Goal: Task Accomplishment & Management: Complete application form

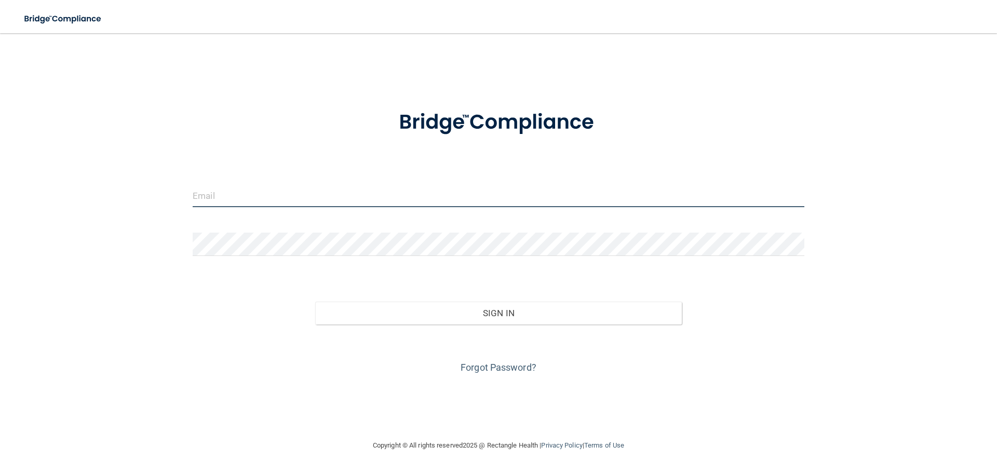
click at [222, 205] on input "email" at bounding box center [499, 195] width 612 height 23
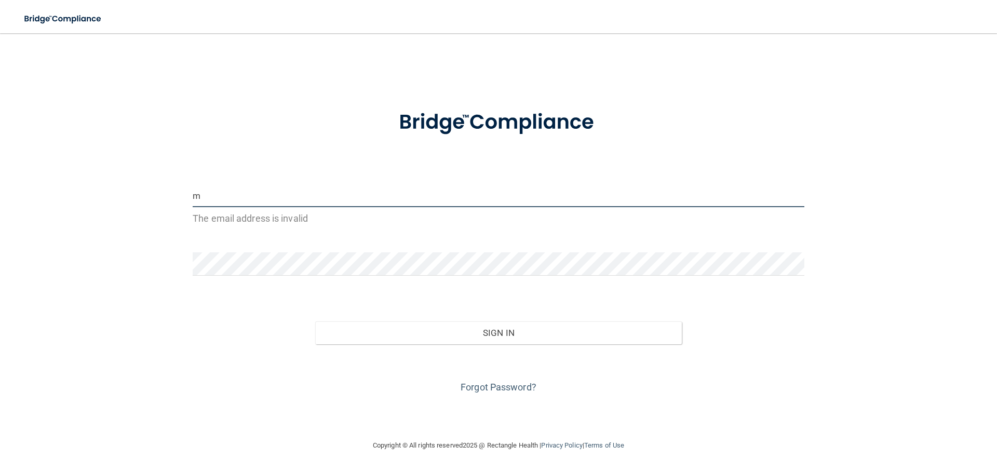
type input "m"
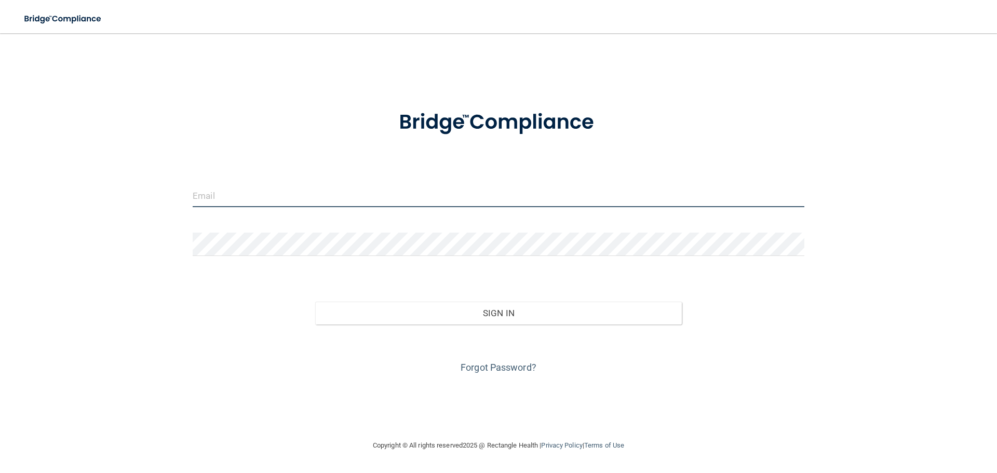
click at [323, 196] on input "email" at bounding box center [499, 195] width 612 height 23
type input "maried209@yahoo.com"
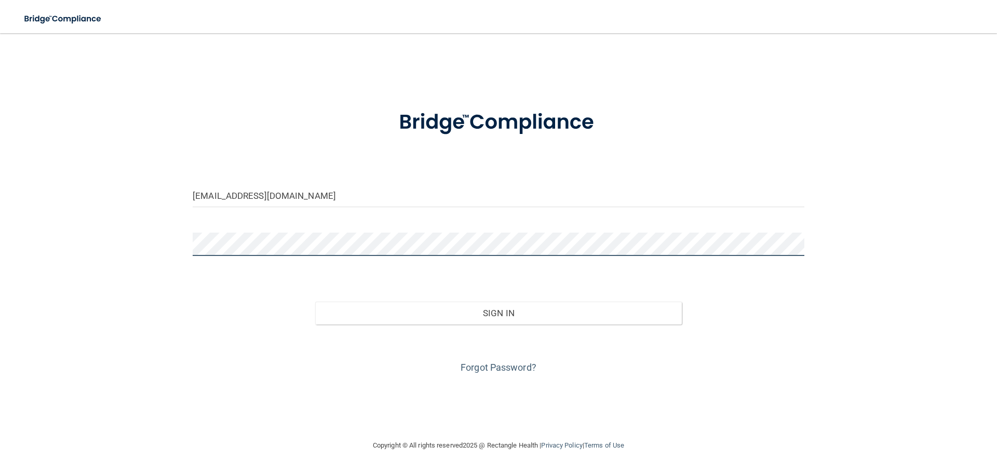
click at [315, 302] on button "Sign In" at bounding box center [498, 313] width 367 height 23
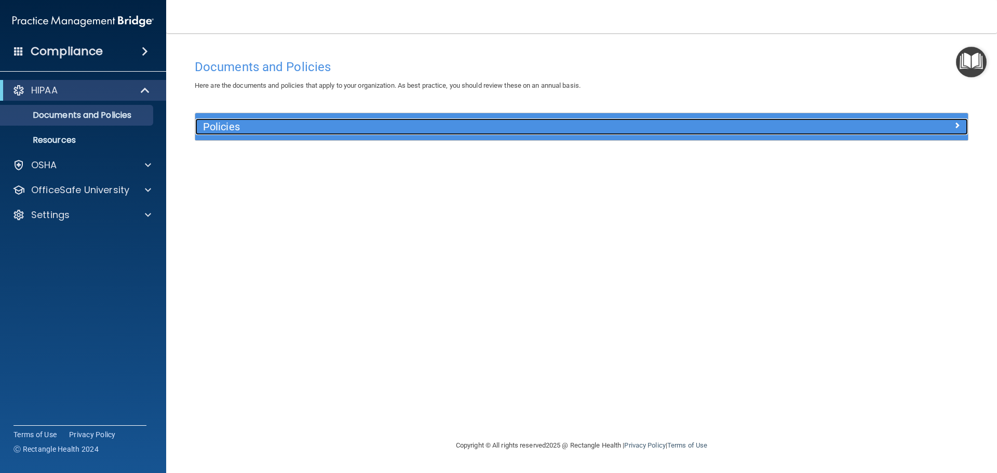
click at [390, 125] on h5 "Policies" at bounding box center [485, 126] width 564 height 11
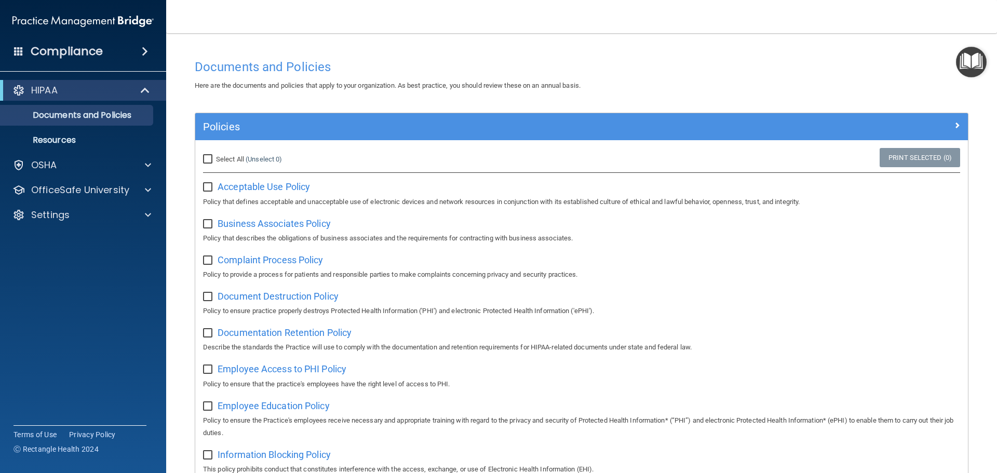
click at [208, 157] on input "Select All (Unselect 0) Unselect All" at bounding box center [209, 159] width 12 height 8
checkbox input "true"
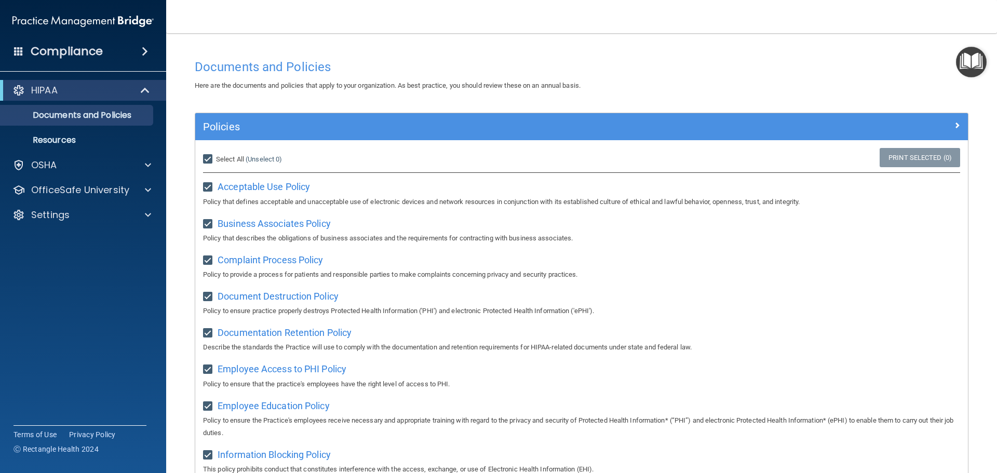
checkbox input "true"
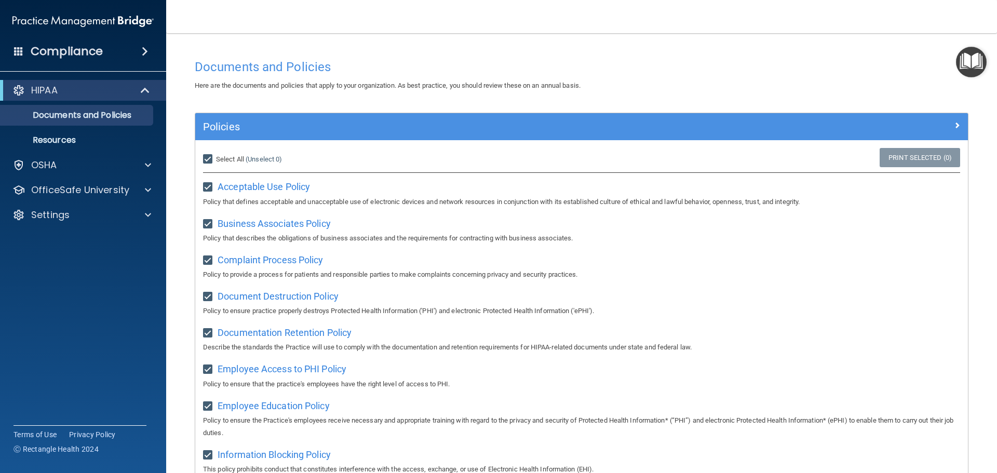
checkbox input "true"
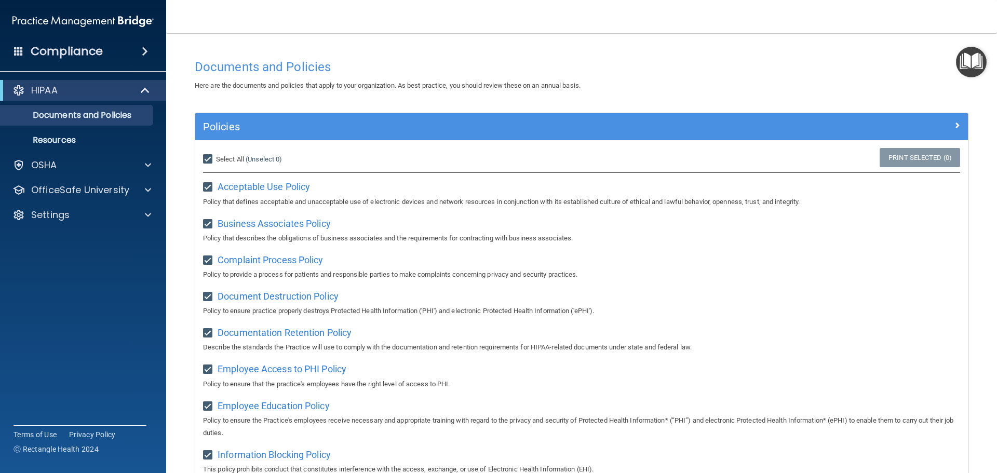
checkbox input "true"
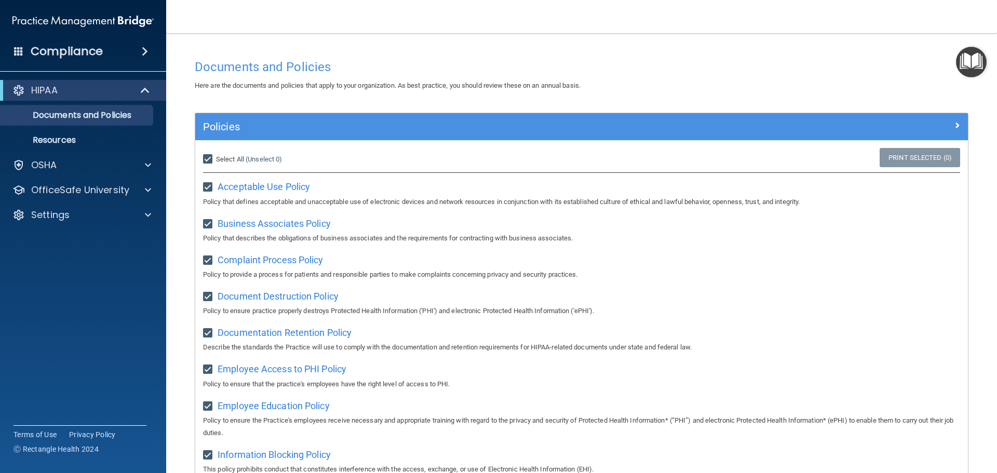
checkbox input "true"
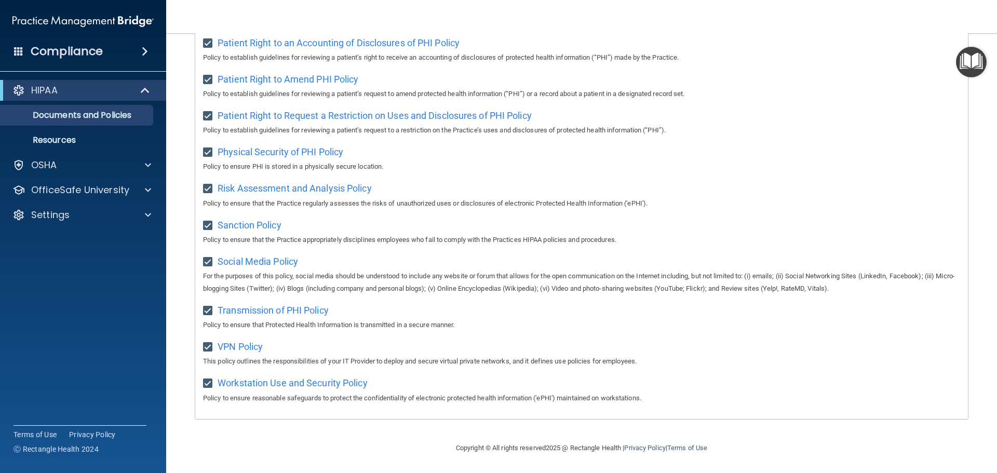
scroll to position [569, 0]
click at [84, 114] on p "Documents and Policies" at bounding box center [78, 115] width 142 height 10
click at [59, 189] on p "OfficeSafe University" at bounding box center [80, 190] width 98 height 12
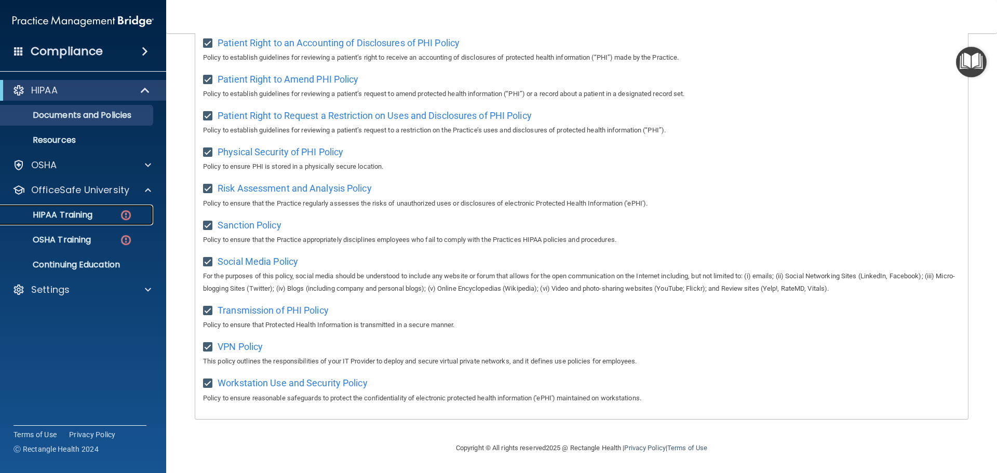
click at [60, 210] on p "HIPAA Training" at bounding box center [50, 215] width 86 height 10
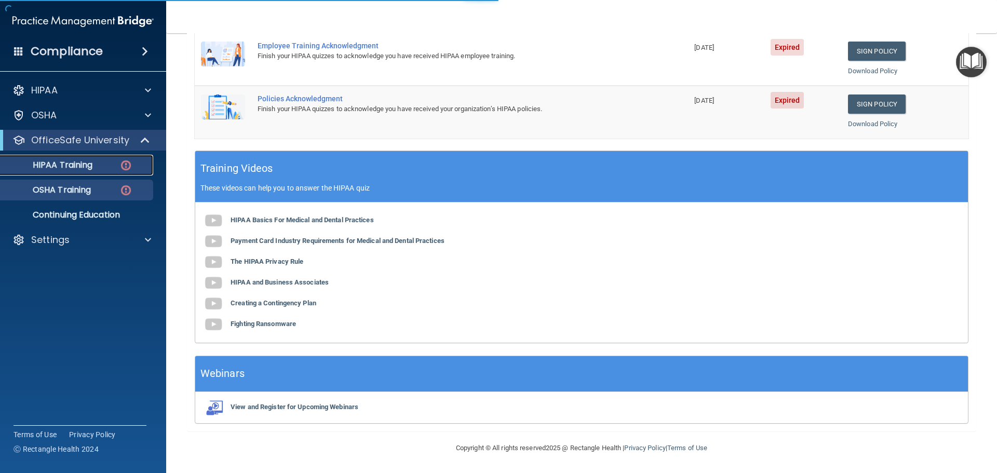
scroll to position [309, 0]
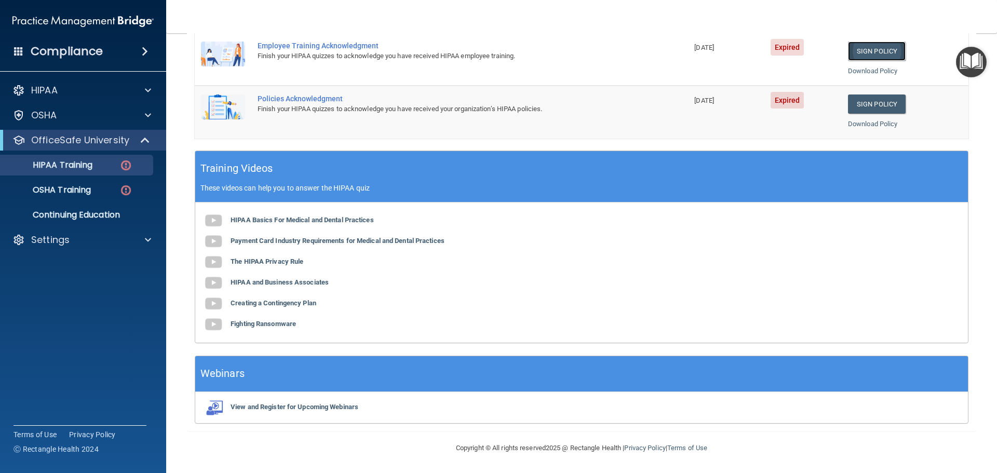
click at [886, 54] on link "Sign Policy" at bounding box center [877, 51] width 58 height 19
click at [871, 103] on link "Sign Policy" at bounding box center [877, 104] width 58 height 19
click at [343, 218] on b "HIPAA Basics For Medical and Dental Practices" at bounding box center [302, 220] width 143 height 8
click at [85, 167] on p "HIPAA Training" at bounding box center [50, 165] width 86 height 10
click at [74, 193] on p "OSHA Training" at bounding box center [49, 190] width 84 height 10
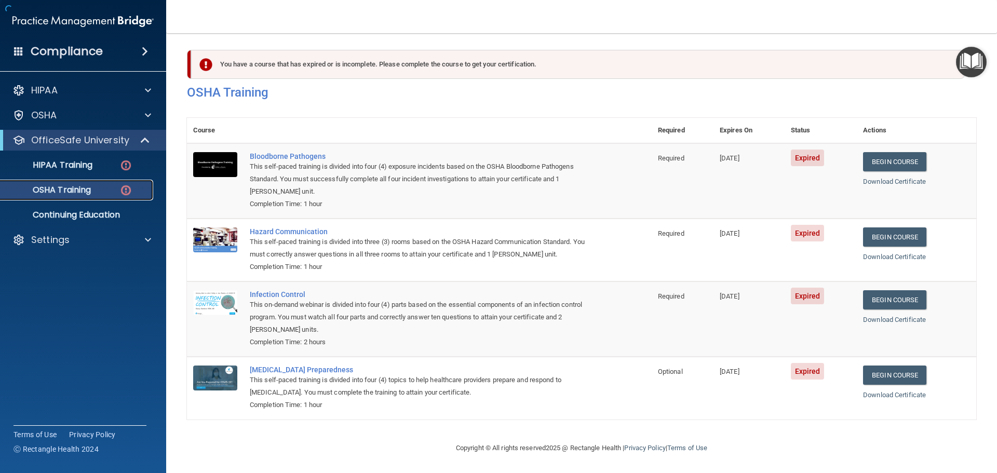
scroll to position [5, 0]
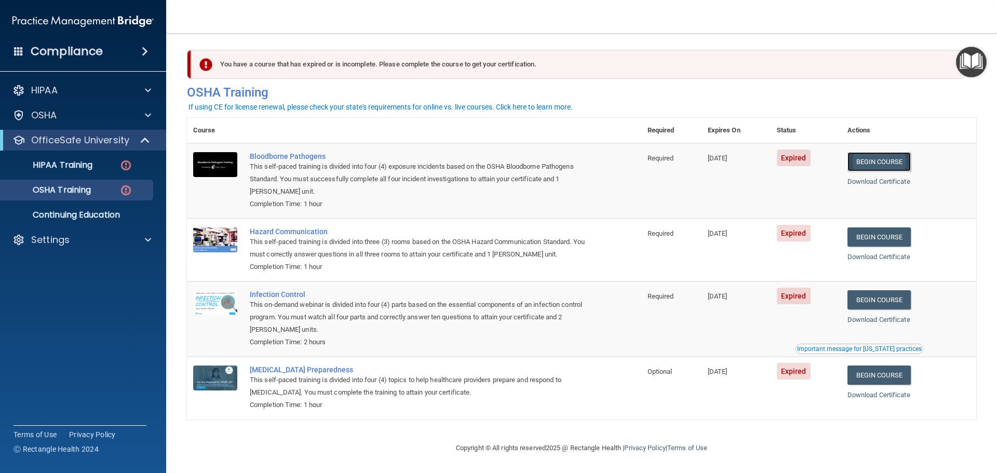
click at [860, 158] on link "Begin Course" at bounding box center [879, 161] width 63 height 19
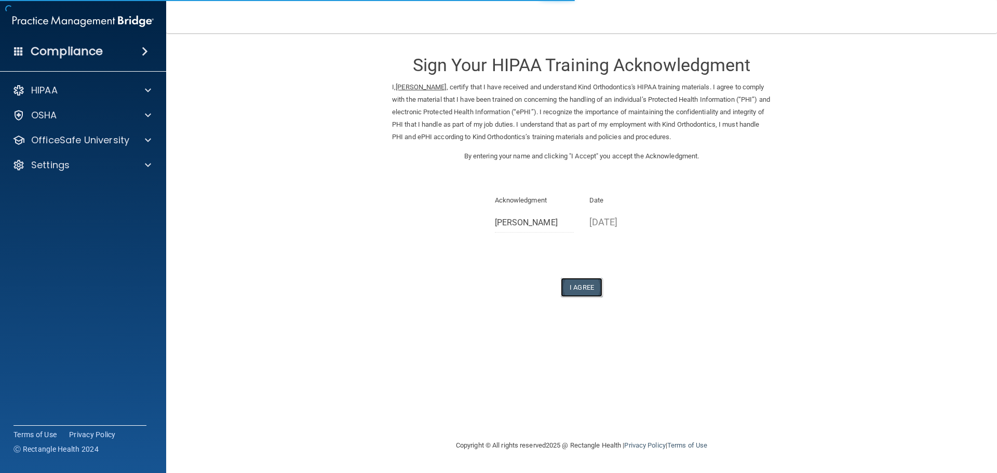
click at [592, 295] on button "I Agree" at bounding box center [582, 287] width 42 height 19
click at [591, 291] on button "I Agree" at bounding box center [582, 287] width 42 height 19
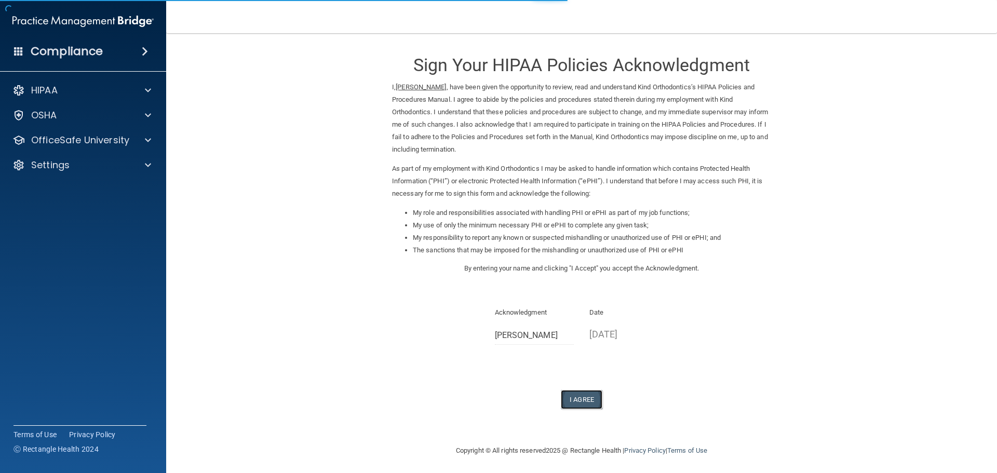
click at [569, 394] on button "I Agree" at bounding box center [582, 399] width 42 height 19
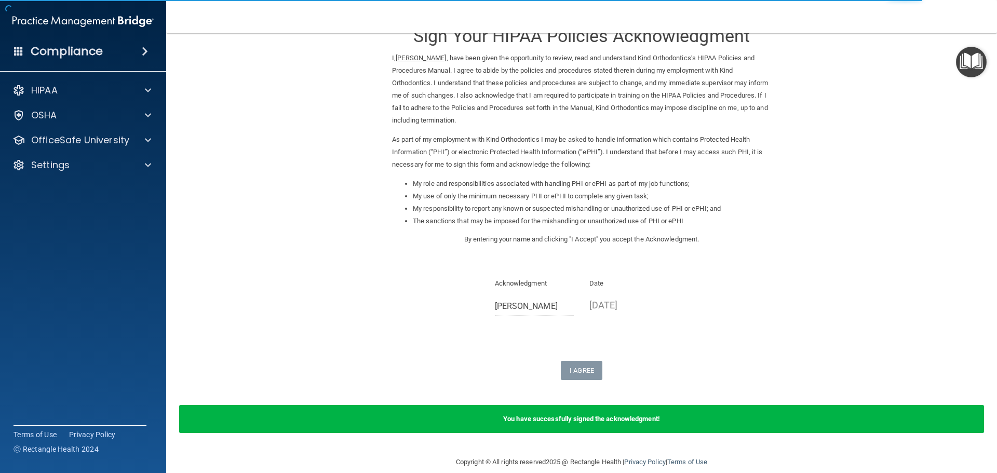
scroll to position [43, 0]
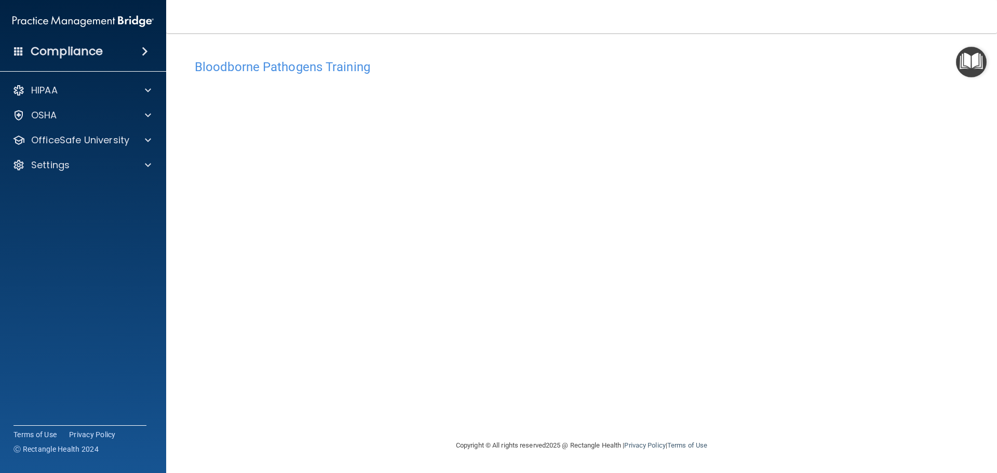
click at [782, 72] on h4 "Bloodborne Pathogens Training" at bounding box center [582, 67] width 774 height 14
